Goal: Task Accomplishment & Management: Complete application form

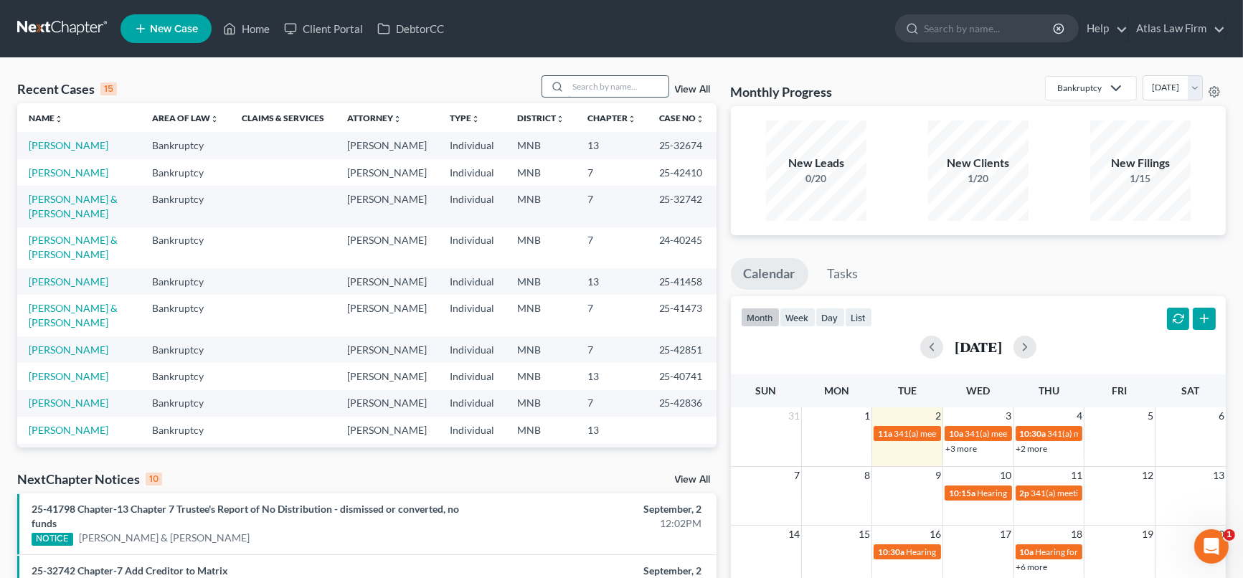
click at [576, 77] on input "search" at bounding box center [618, 86] width 100 height 21
click at [588, 85] on input "search" at bounding box center [618, 86] width 100 height 21
type input "moist"
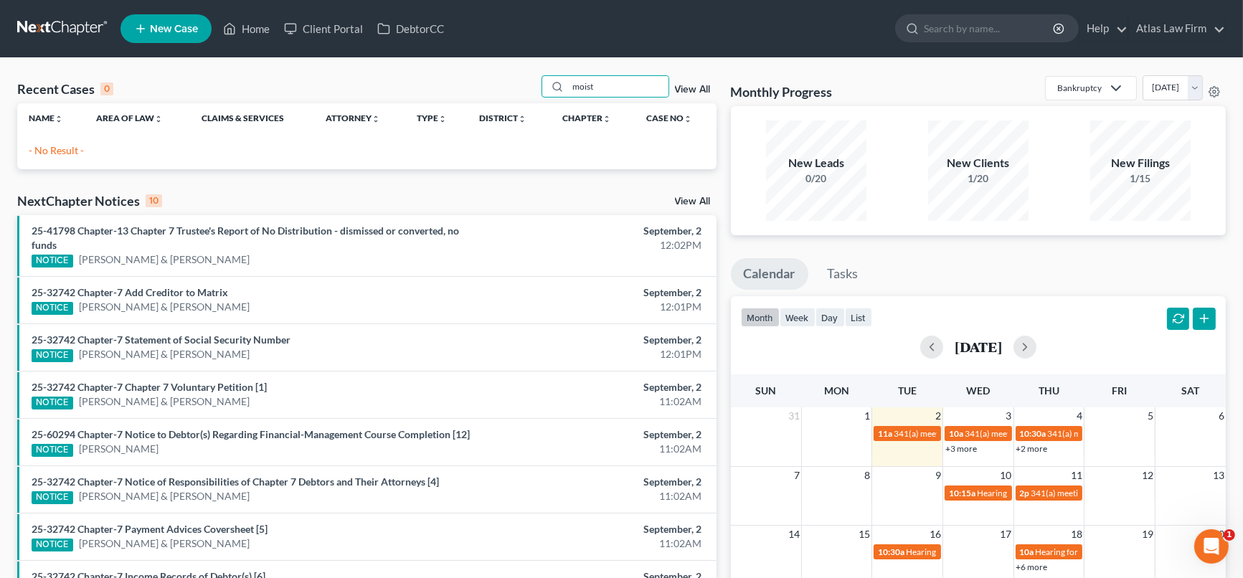
click at [689, 88] on link "View All" at bounding box center [693, 90] width 36 height 10
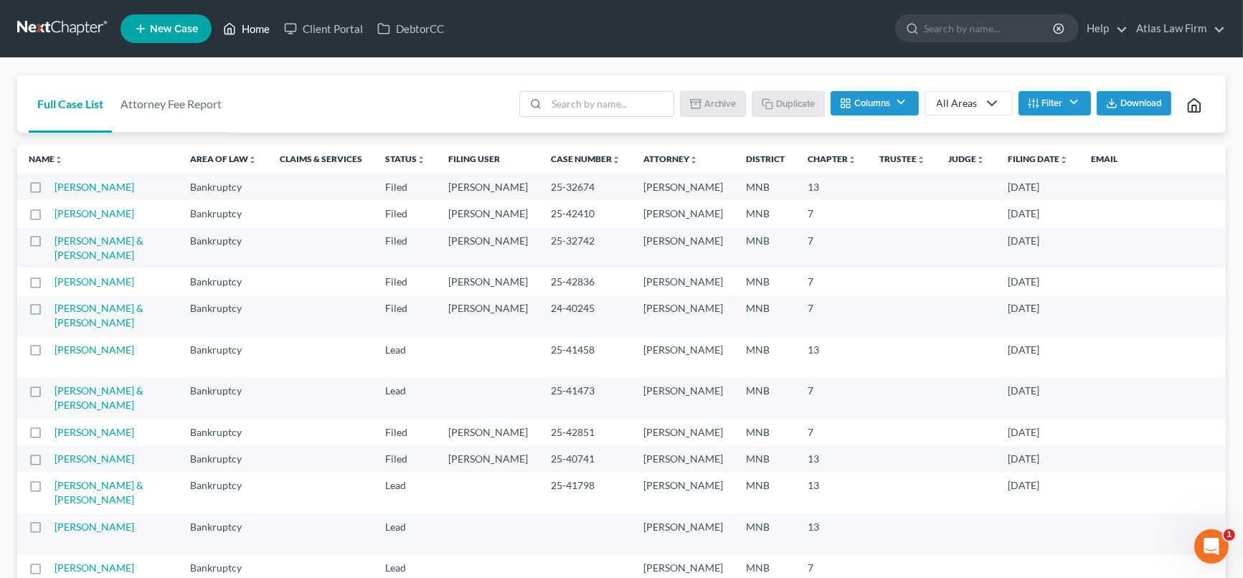
click at [255, 29] on link "Home" at bounding box center [246, 29] width 61 height 26
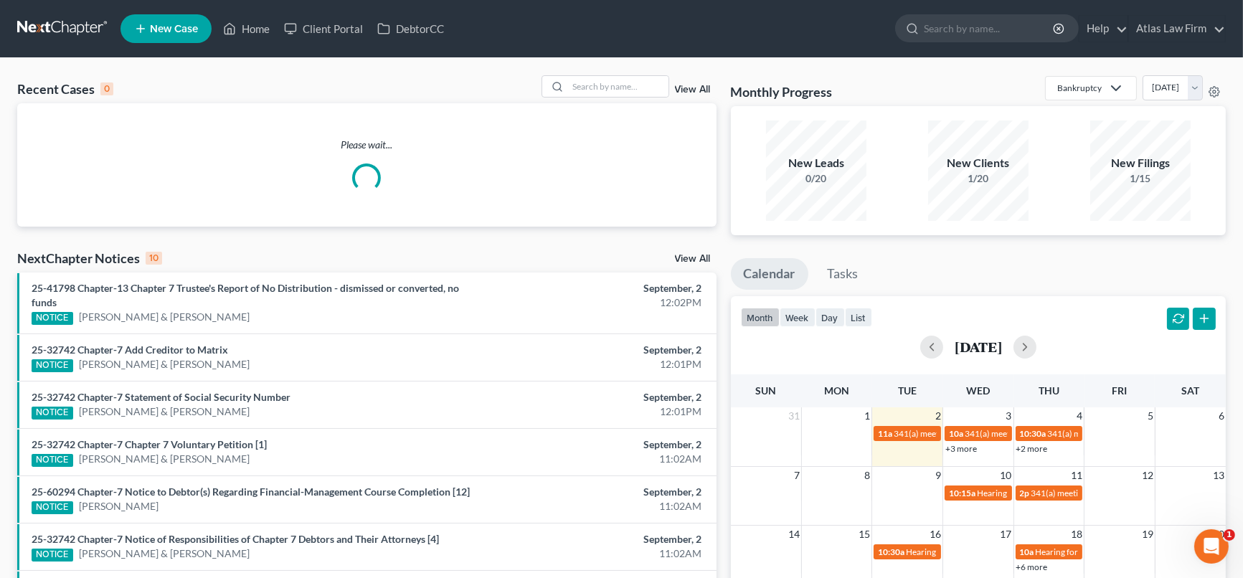
click at [207, 22] on link "New Case" at bounding box center [166, 28] width 91 height 29
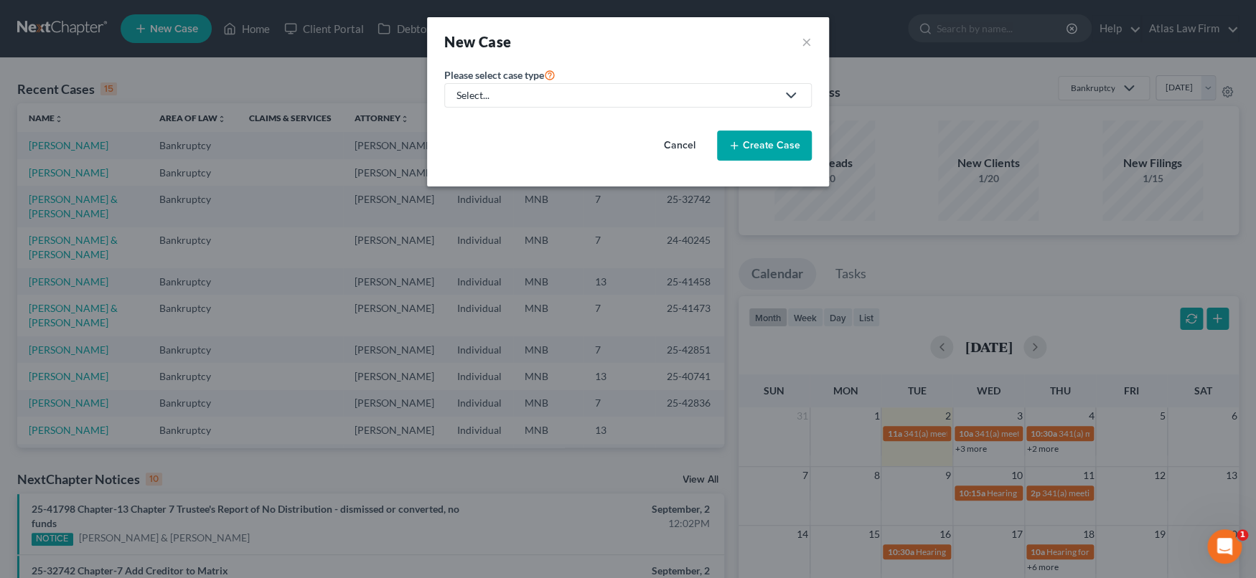
click at [658, 95] on div "Select..." at bounding box center [616, 95] width 320 height 14
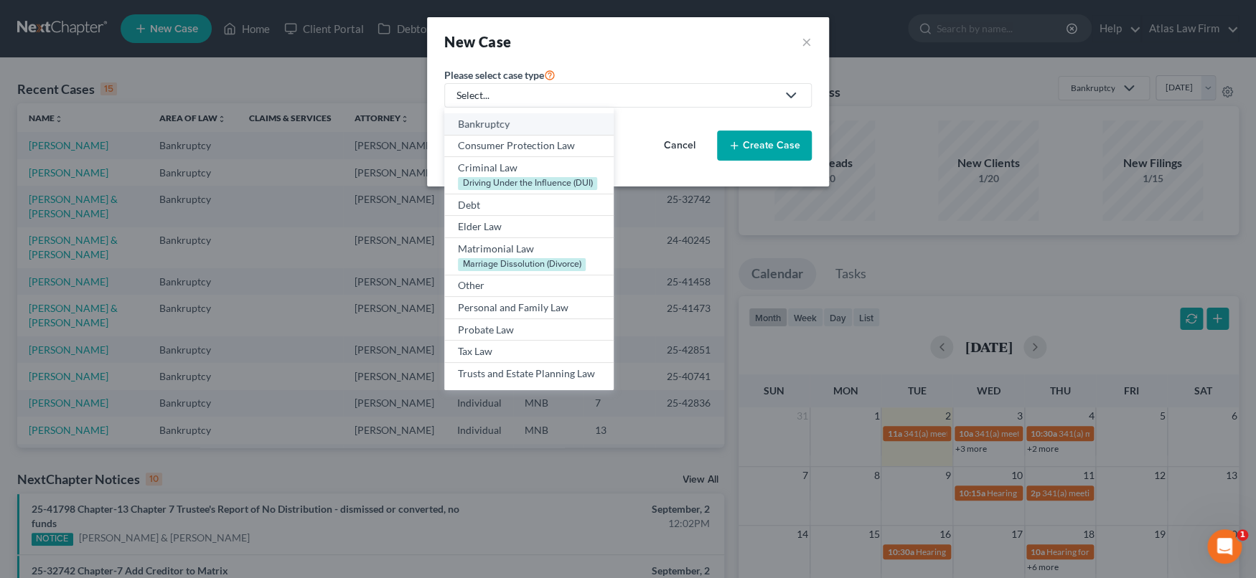
click at [551, 116] on link "Bankruptcy" at bounding box center [528, 124] width 169 height 22
select select "42"
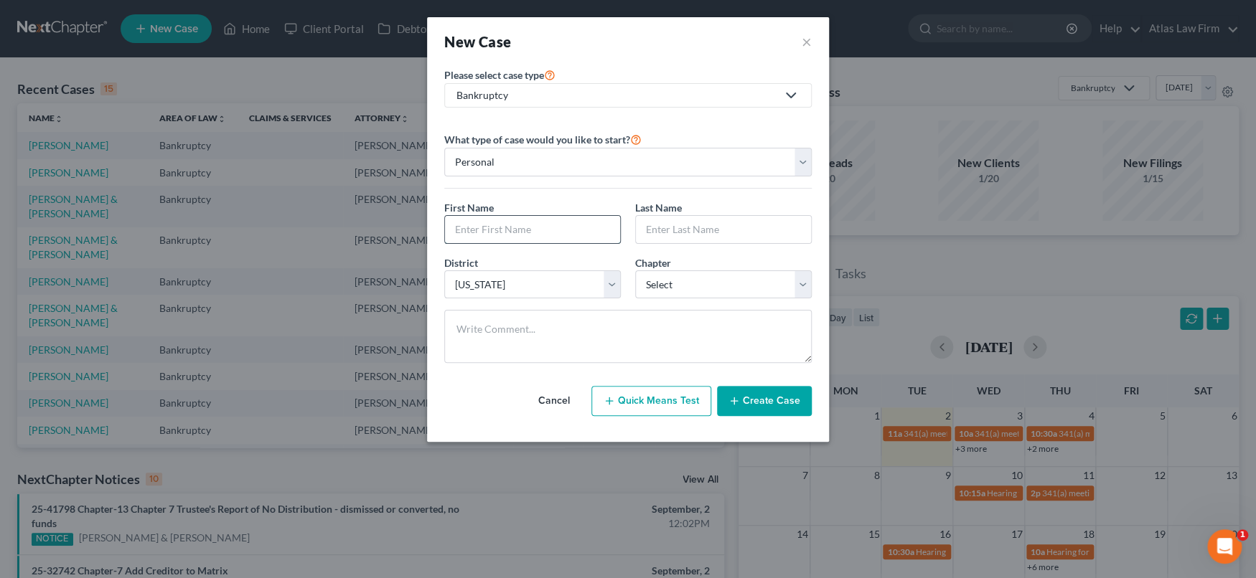
click at [530, 223] on input "text" at bounding box center [532, 229] width 175 height 27
type input "[PERSON_NAME]"
type input "Moist"
click at [706, 288] on select "Select 7 11 12 13" at bounding box center [723, 284] width 176 height 29
select select "0"
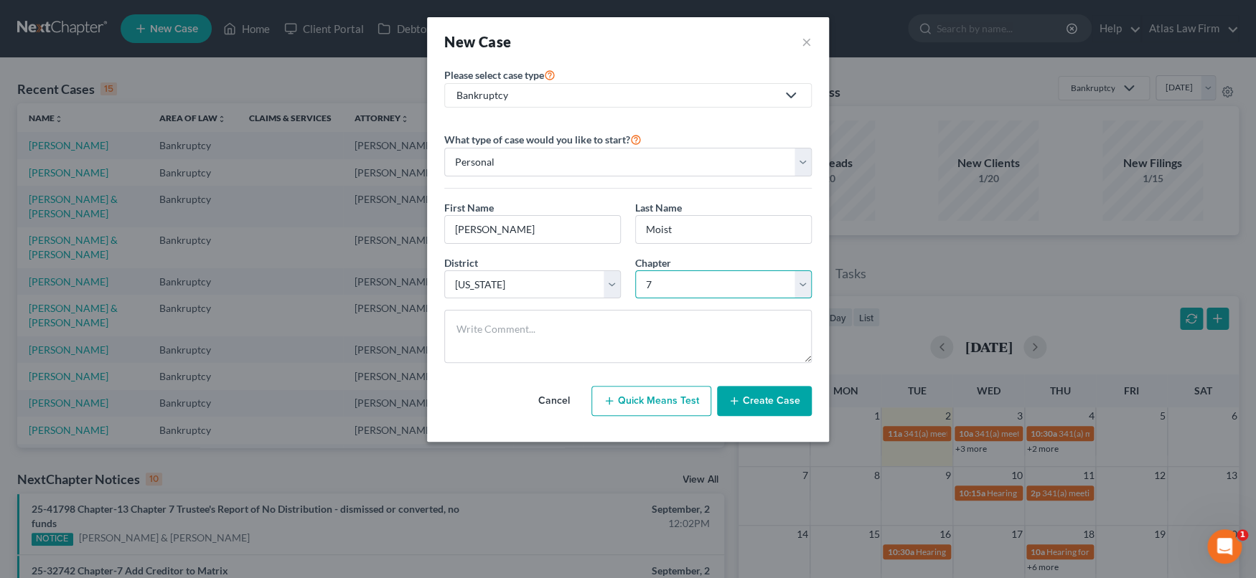
click at [635, 270] on select "Select 7 11 12 13" at bounding box center [723, 284] width 176 height 29
click at [752, 397] on button "Create Case" at bounding box center [764, 401] width 95 height 30
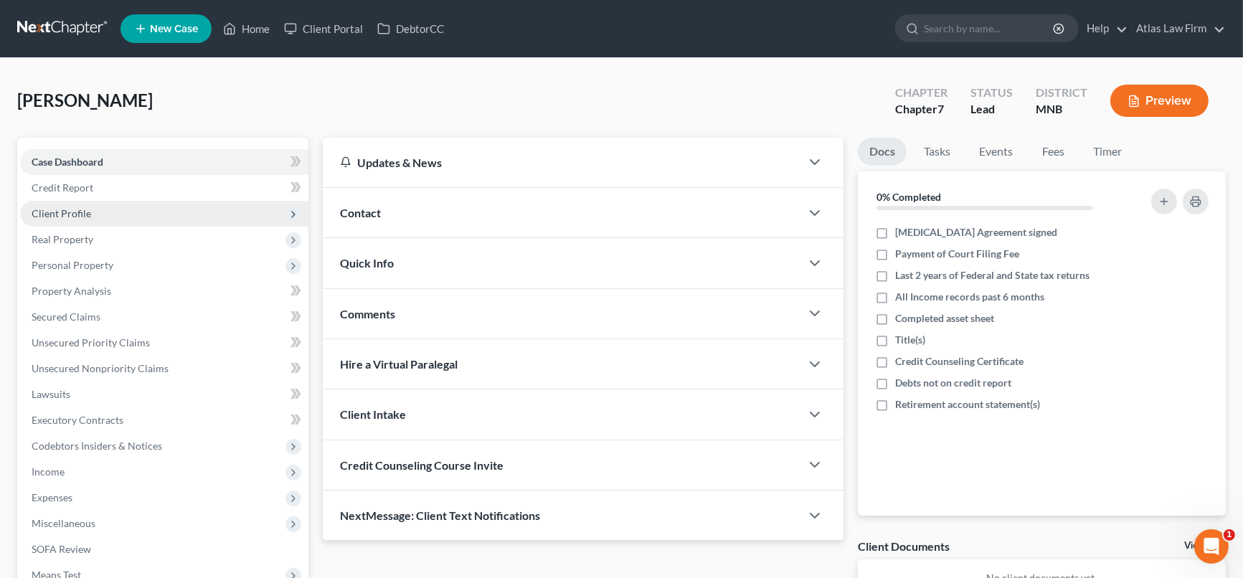
click at [125, 213] on span "Client Profile" at bounding box center [164, 214] width 288 height 26
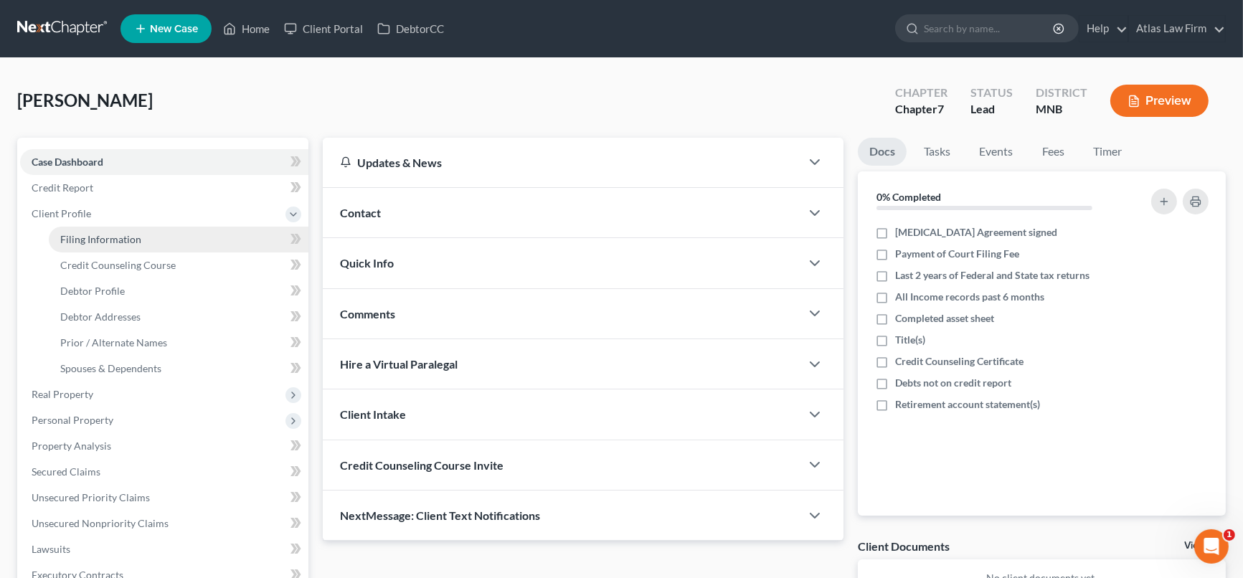
click at [138, 246] on link "Filing Information" at bounding box center [179, 240] width 260 height 26
select select "1"
select select "0"
select select "42"
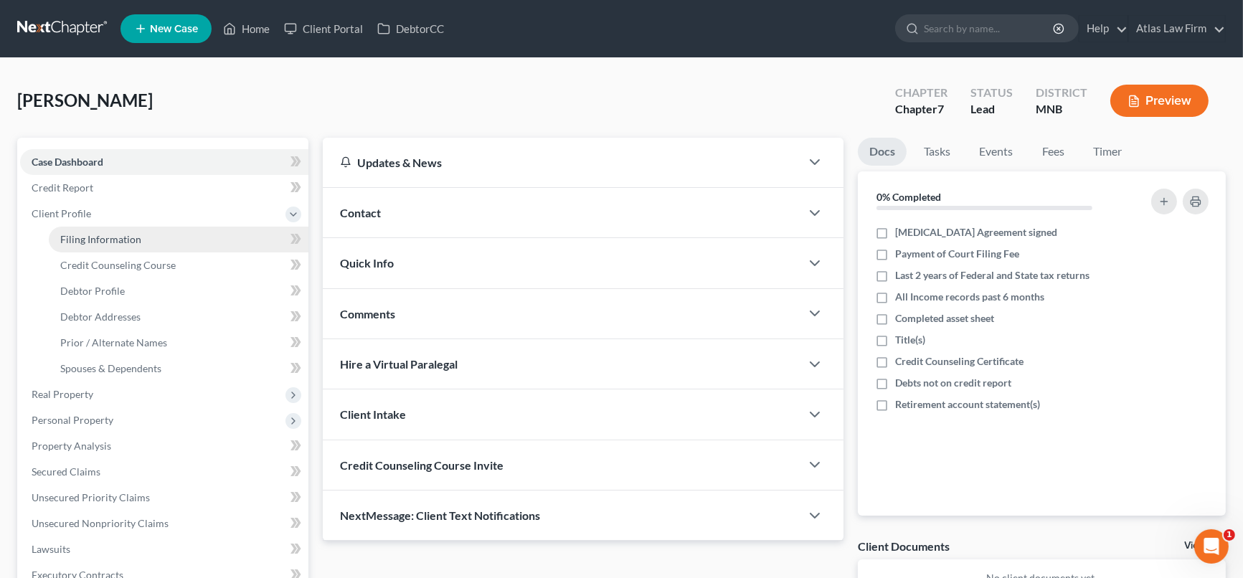
select select "0"
select select "24"
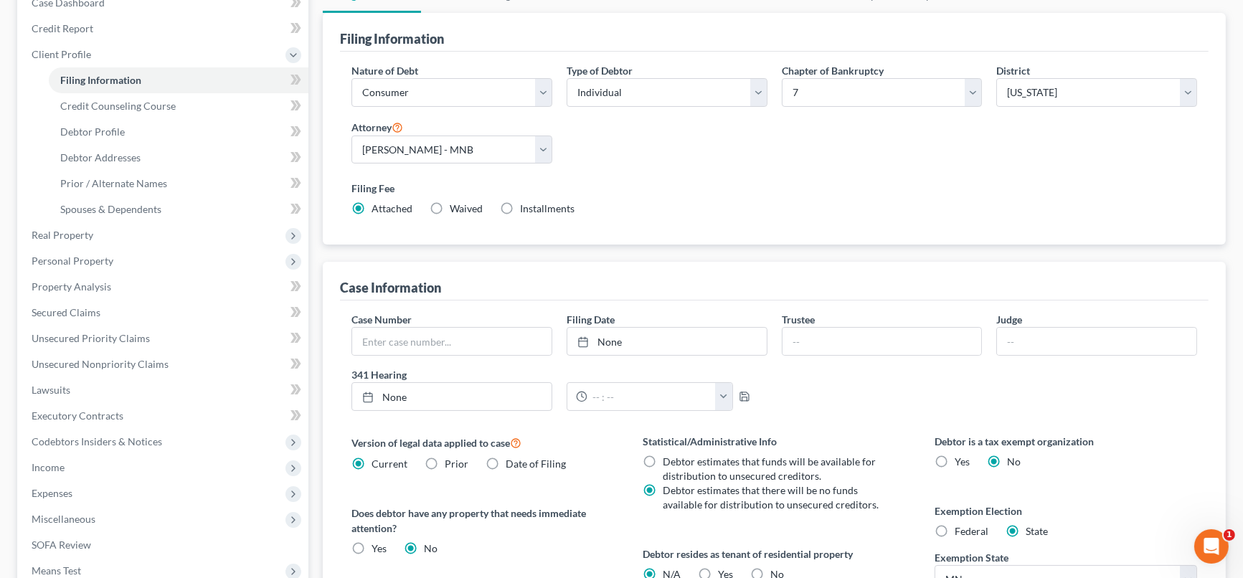
scroll to position [319, 0]
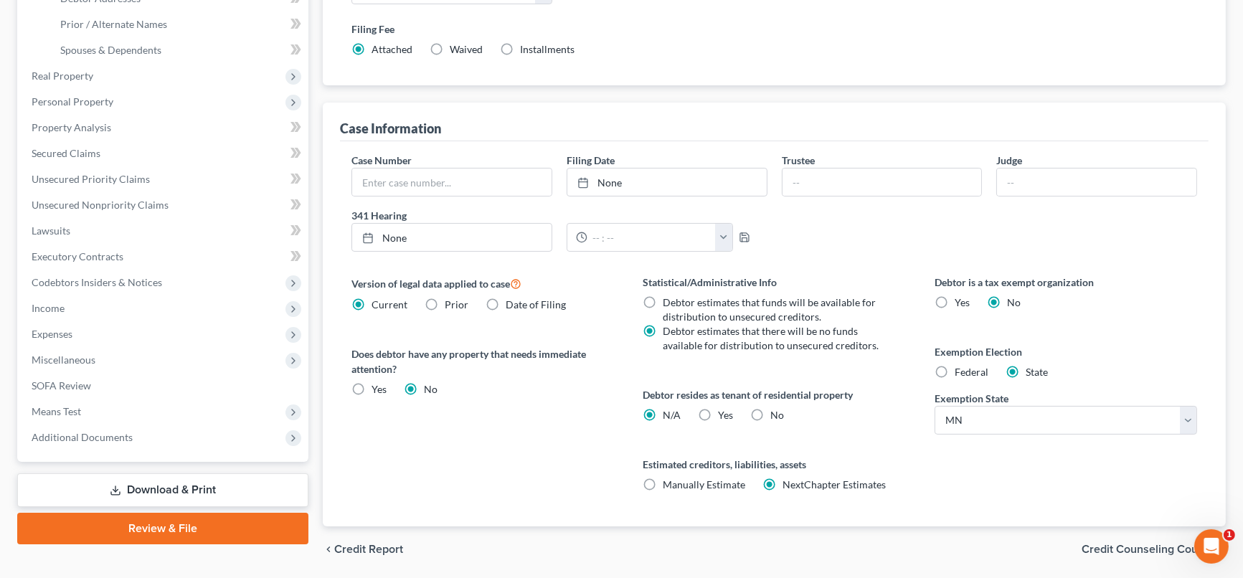
click at [771, 410] on label "No" at bounding box center [778, 415] width 14 height 14
click at [777, 410] on input "No" at bounding box center [781, 412] width 9 height 9
radio input "true"
radio input "false"
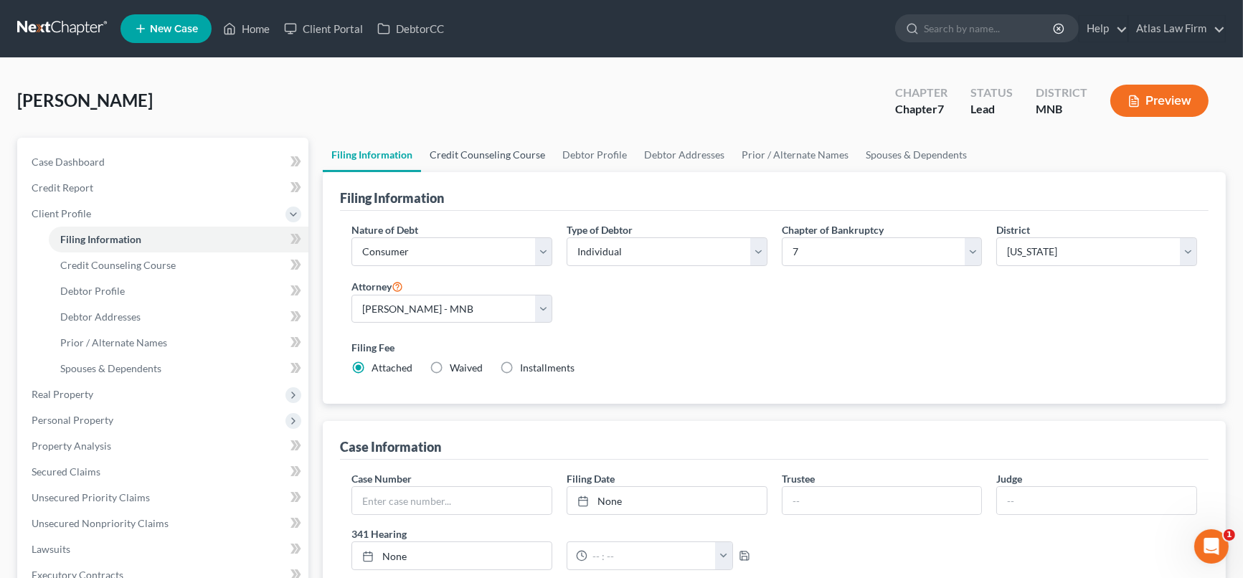
click at [453, 151] on link "Credit Counseling Course" at bounding box center [487, 155] width 133 height 34
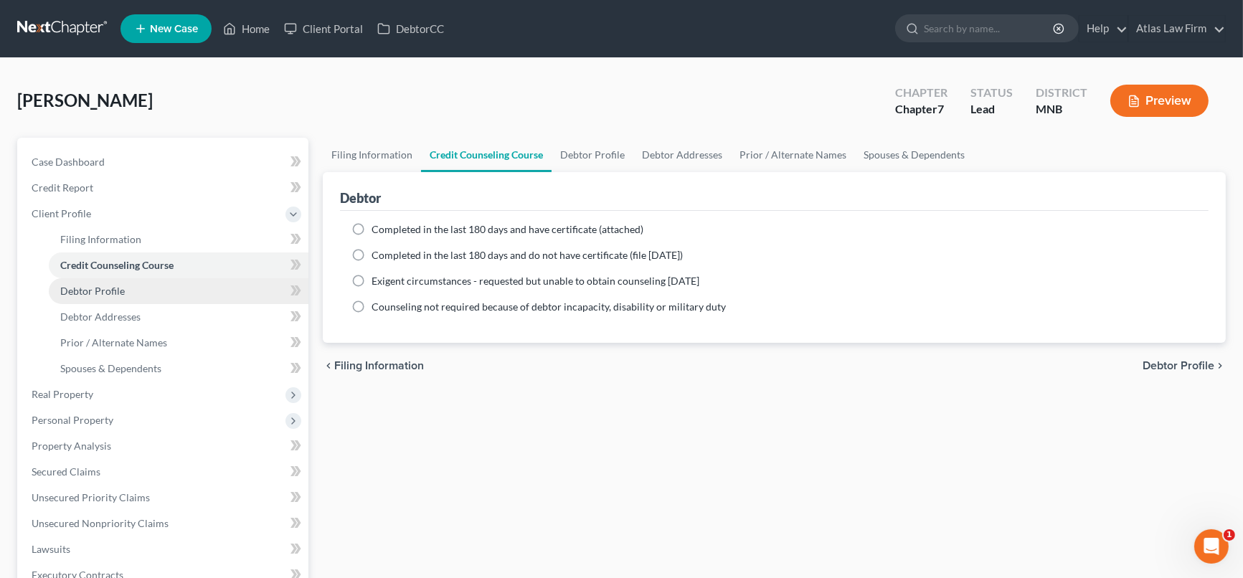
click at [192, 296] on link "Debtor Profile" at bounding box center [179, 291] width 260 height 26
select select "0"
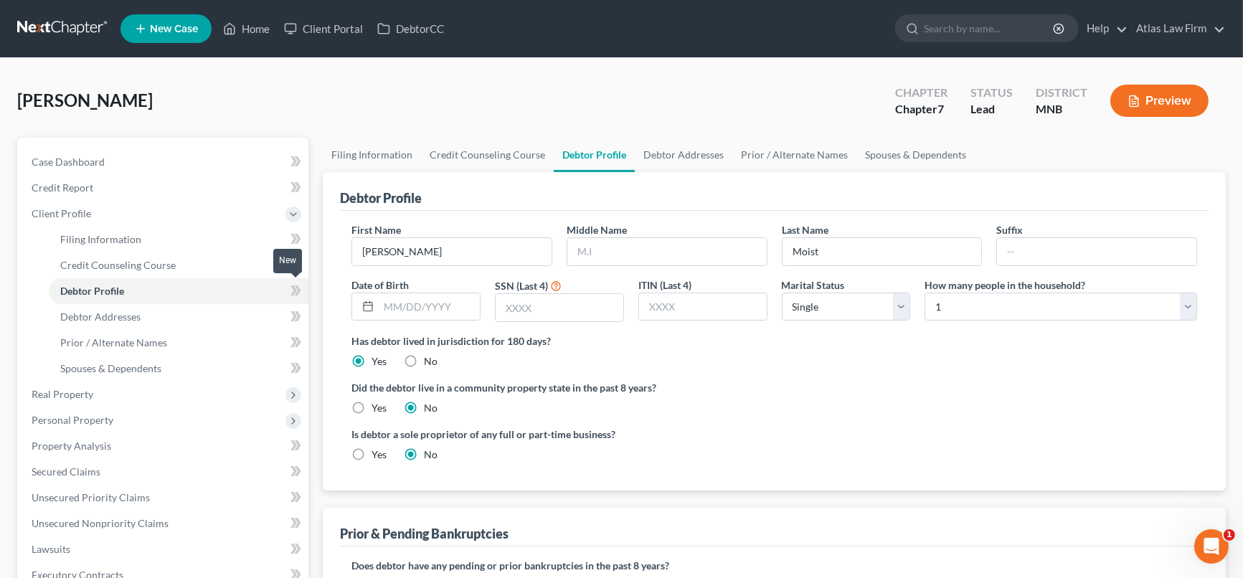
click at [295, 290] on icon at bounding box center [294, 291] width 6 height 10
click at [595, 250] on input "text" at bounding box center [667, 251] width 199 height 27
